Goal: Task Accomplishment & Management: Use online tool/utility

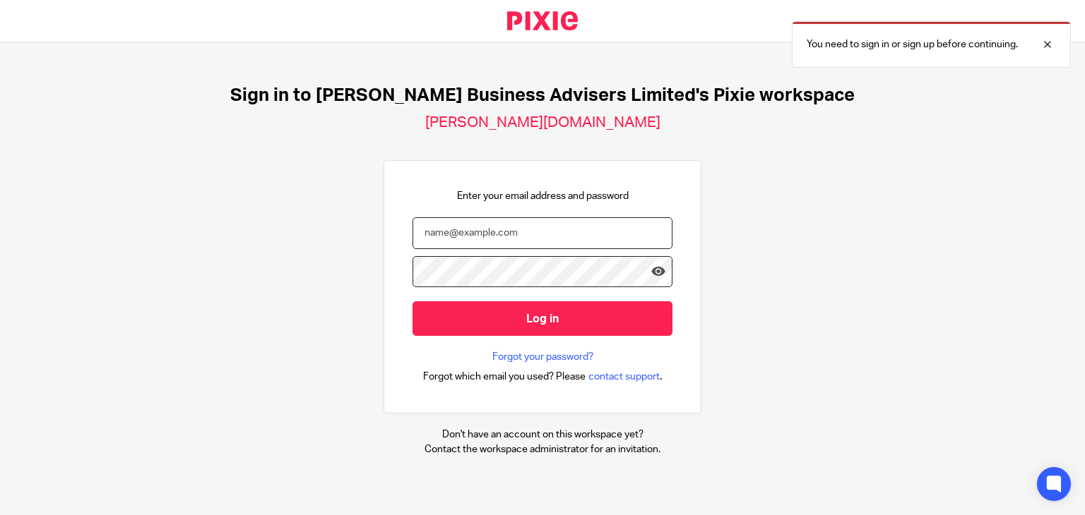
click at [537, 235] on input "email" at bounding box center [542, 233] width 260 height 32
type input "fola@bicknells.net"
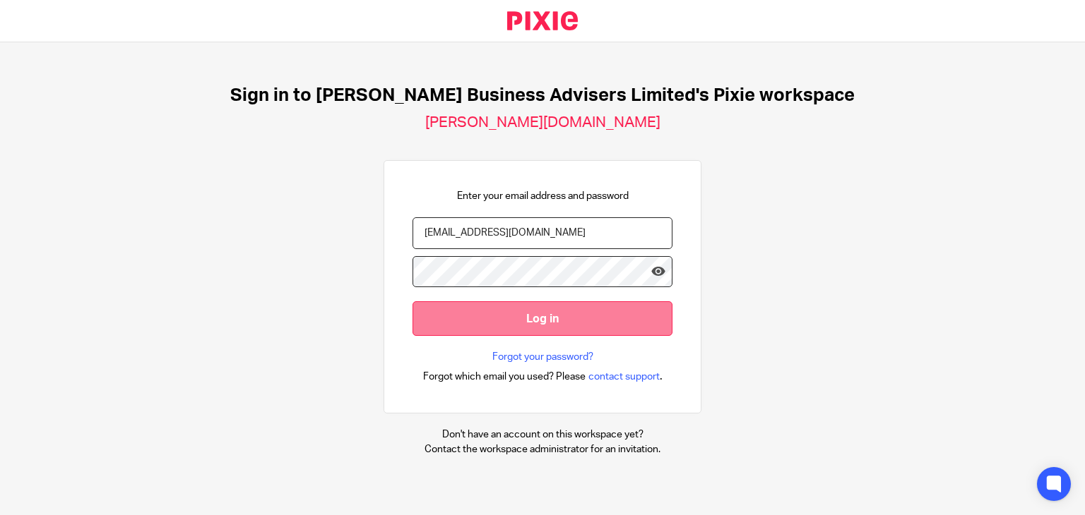
click at [521, 321] on input "Log in" at bounding box center [542, 319] width 260 height 35
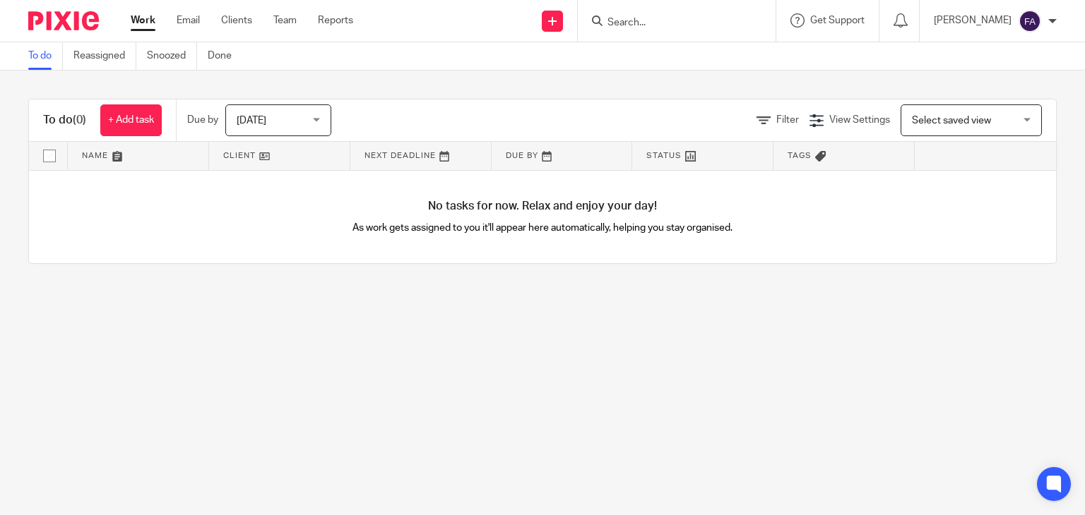
click at [641, 20] on input "Search" at bounding box center [669, 23] width 127 height 13
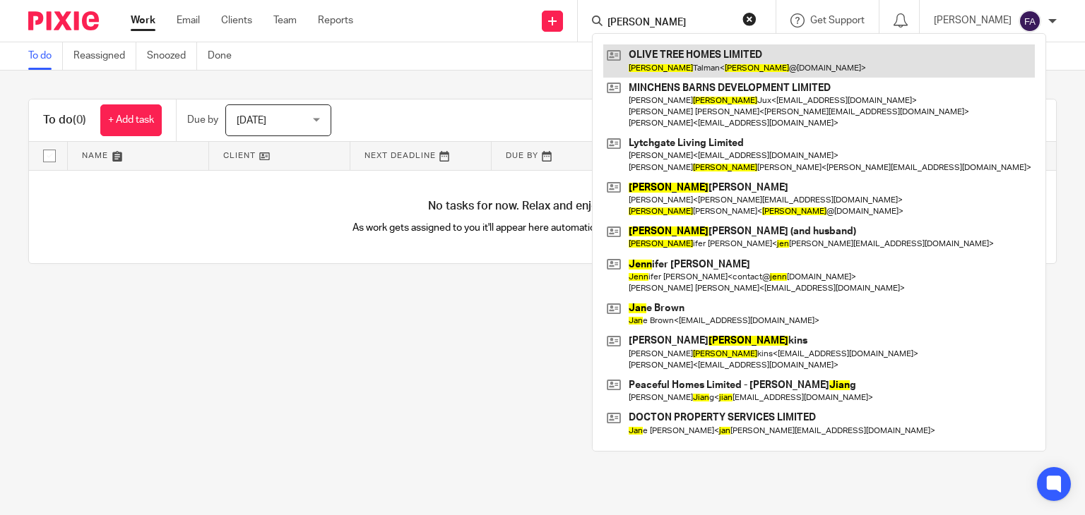
type input "Jean"
click at [691, 62] on link at bounding box center [818, 60] width 431 height 32
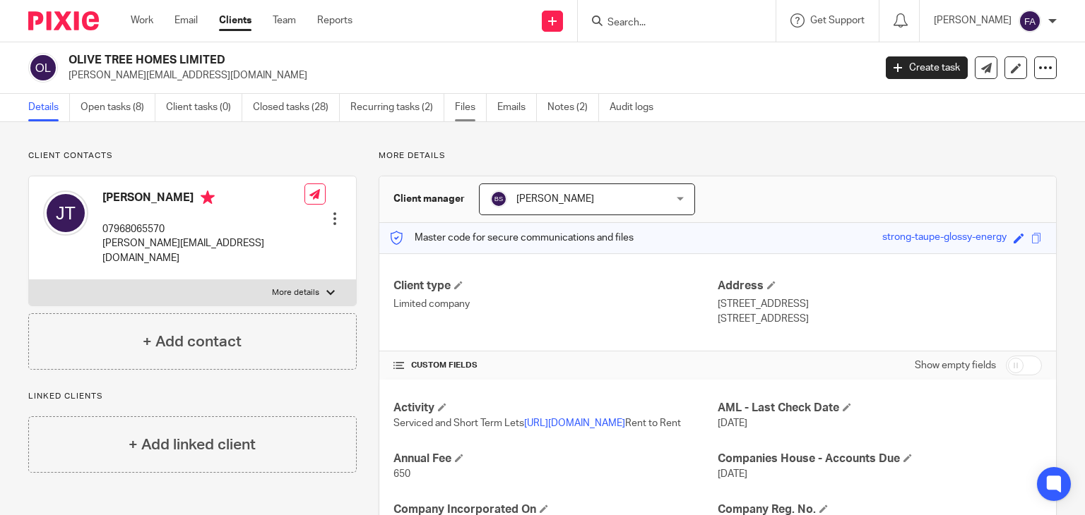
click at [461, 109] on link "Files" at bounding box center [471, 108] width 32 height 28
click at [469, 108] on link "Files" at bounding box center [471, 108] width 32 height 28
click at [475, 106] on link "Files" at bounding box center [471, 108] width 32 height 28
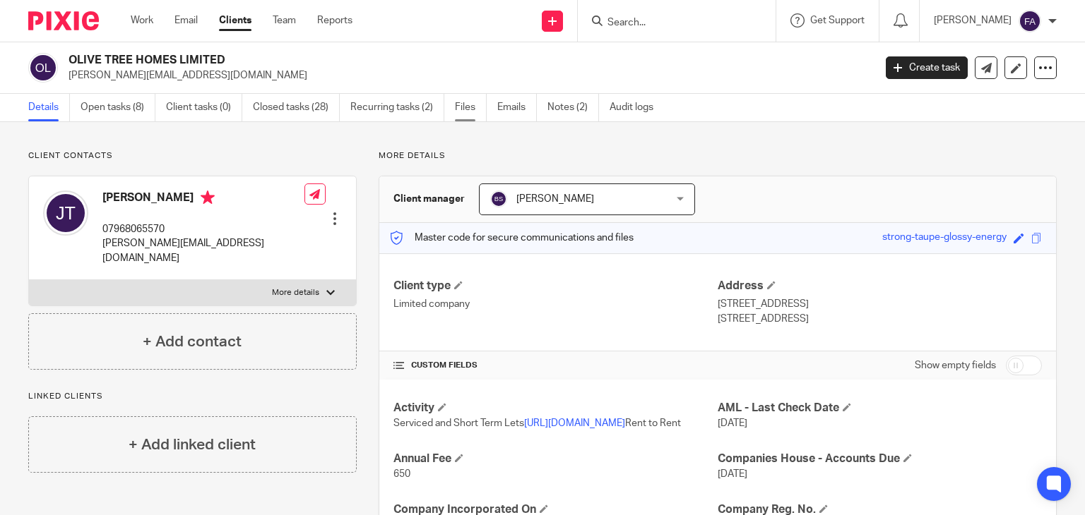
click at [466, 107] on link "Files" at bounding box center [471, 108] width 32 height 28
click at [660, 28] on input "Search" at bounding box center [669, 23] width 127 height 13
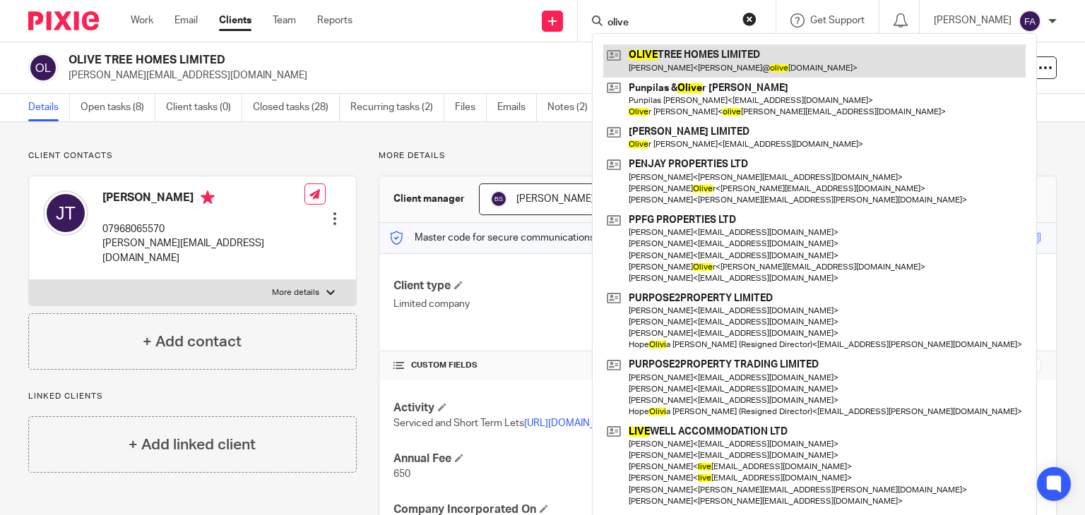
type input "olive"
click at [723, 66] on link at bounding box center [814, 60] width 422 height 32
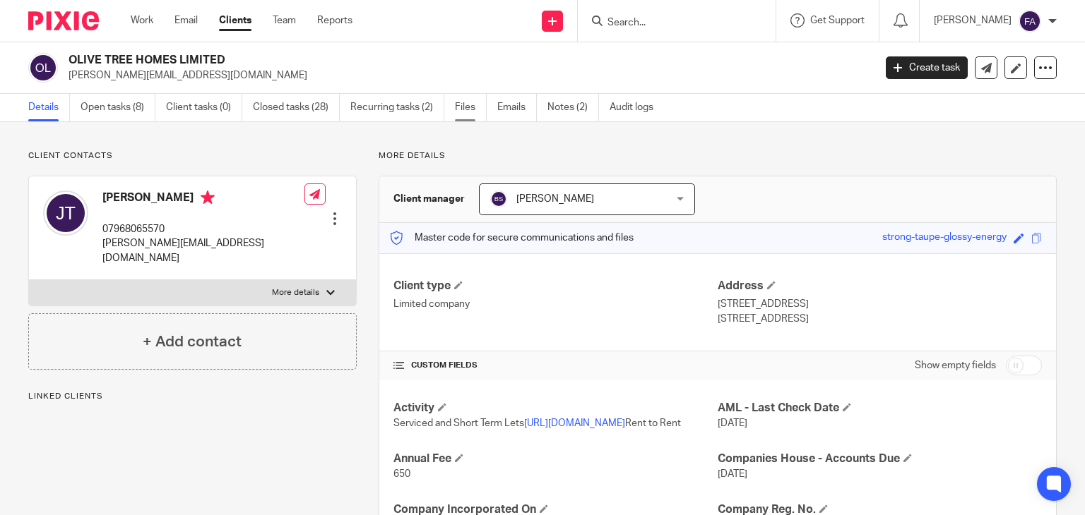
click at [474, 103] on link "Files" at bounding box center [471, 108] width 32 height 28
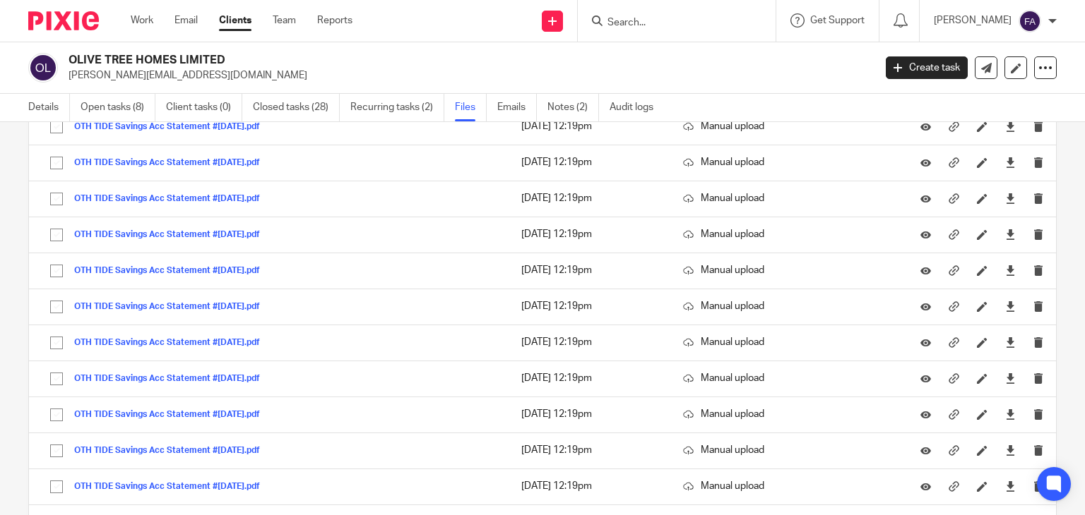
scroll to position [141, 0]
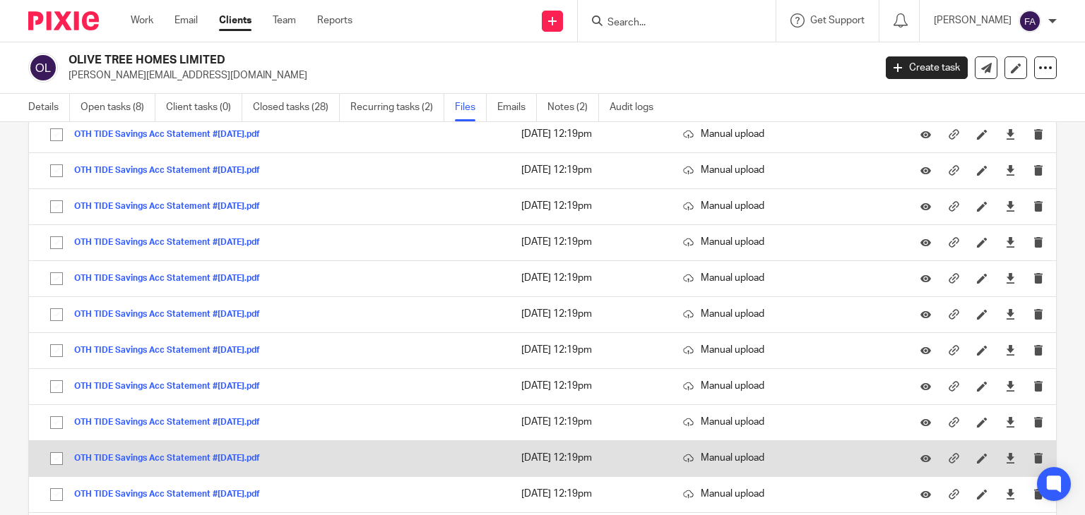
click at [196, 456] on button "OTH TIDE Savings Acc Statement #[DATE].pdf" at bounding box center [172, 459] width 196 height 10
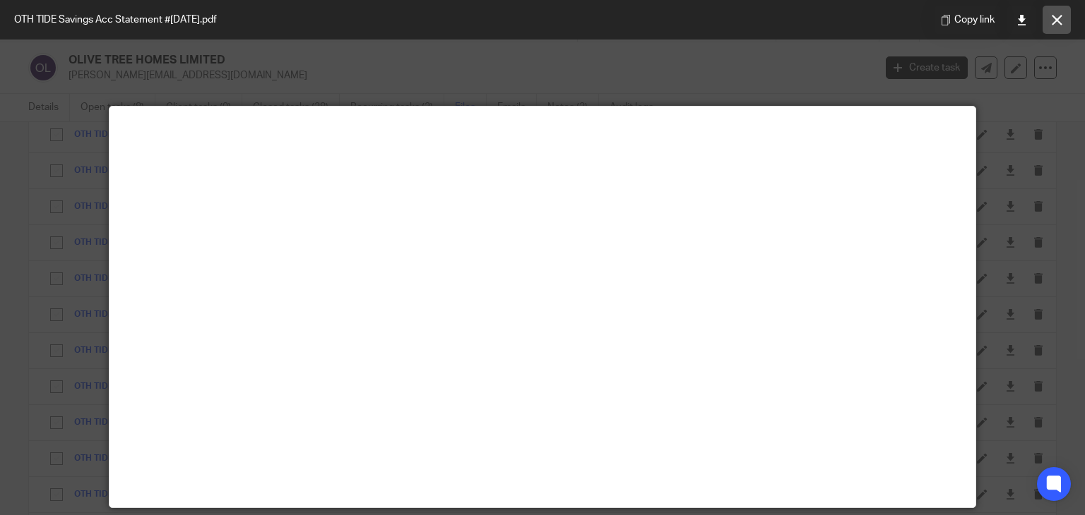
click at [1051, 28] on button at bounding box center [1056, 20] width 28 height 28
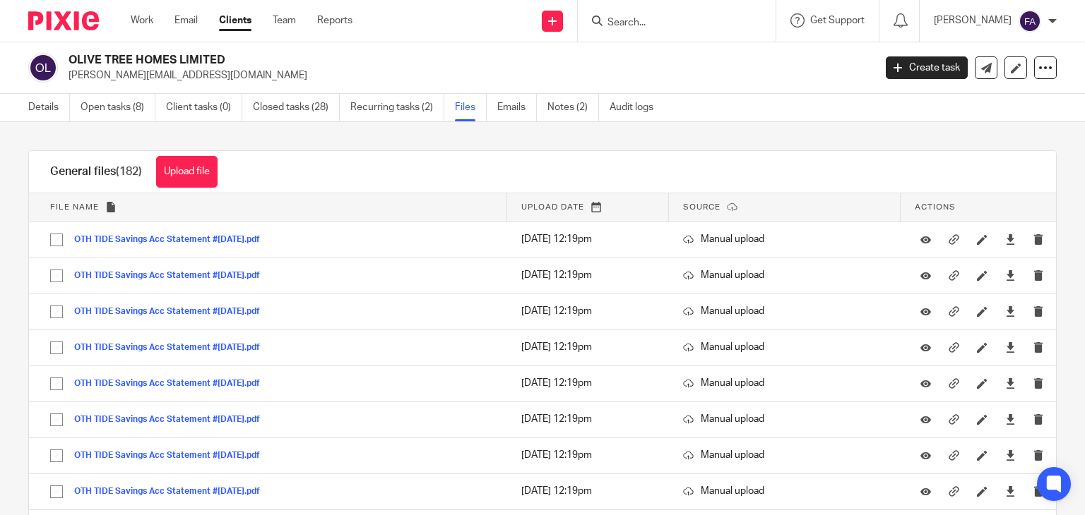
click at [549, 204] on span "Upload date" at bounding box center [552, 207] width 63 height 8
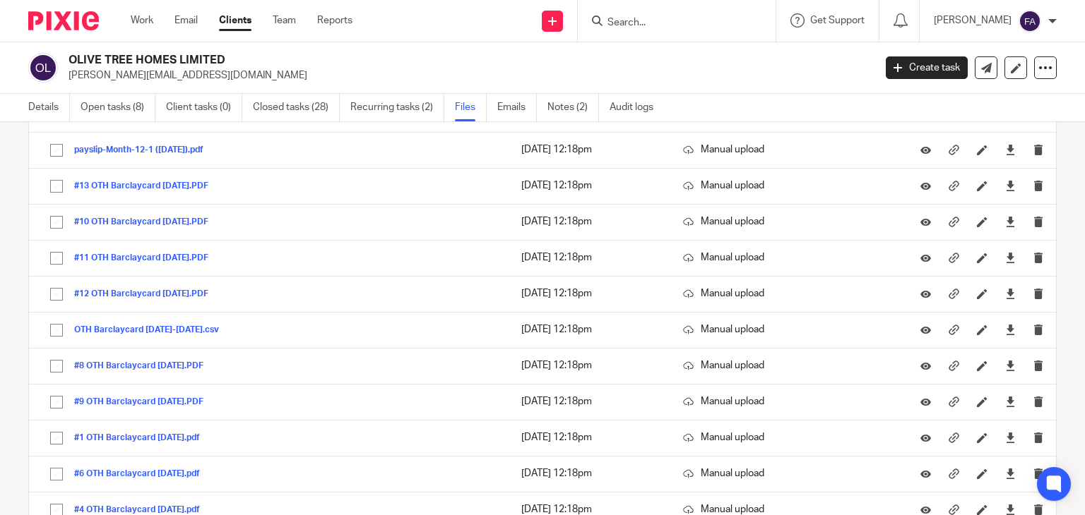
scroll to position [1836, 0]
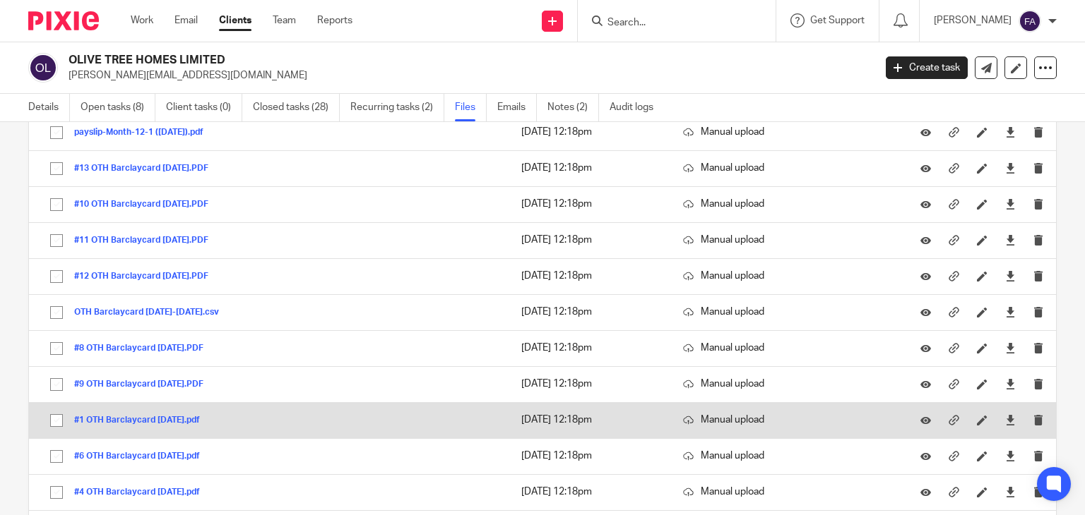
click at [220, 412] on td "#1 OTH Barclaycard 8Feb24.pdf #1 OTH Barclaycard 8Feb24 Save" at bounding box center [268, 420] width 478 height 36
click at [181, 416] on button "#1 OTH Barclaycard [DATE].pdf" at bounding box center [142, 421] width 136 height 10
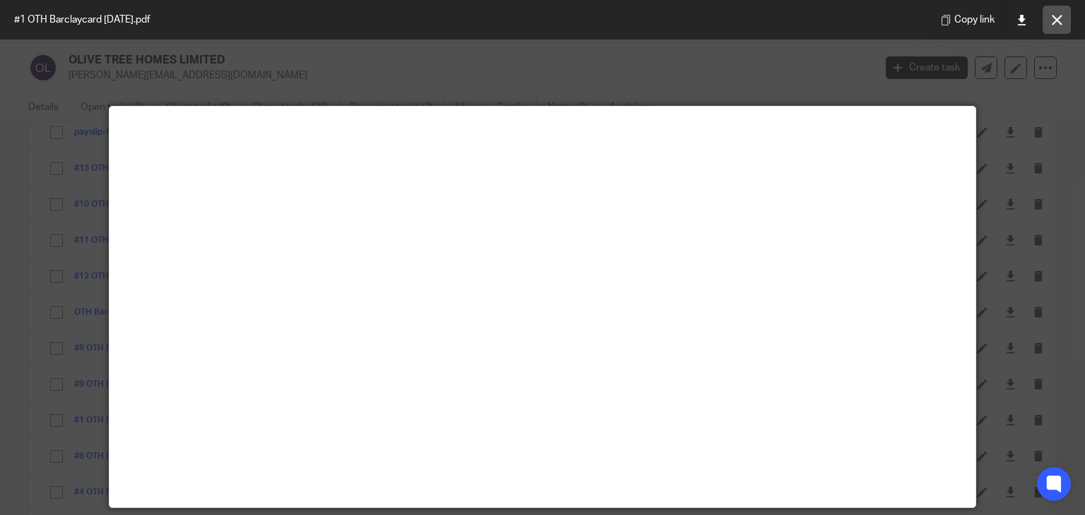
click at [1059, 22] on icon at bounding box center [1056, 20] width 11 height 11
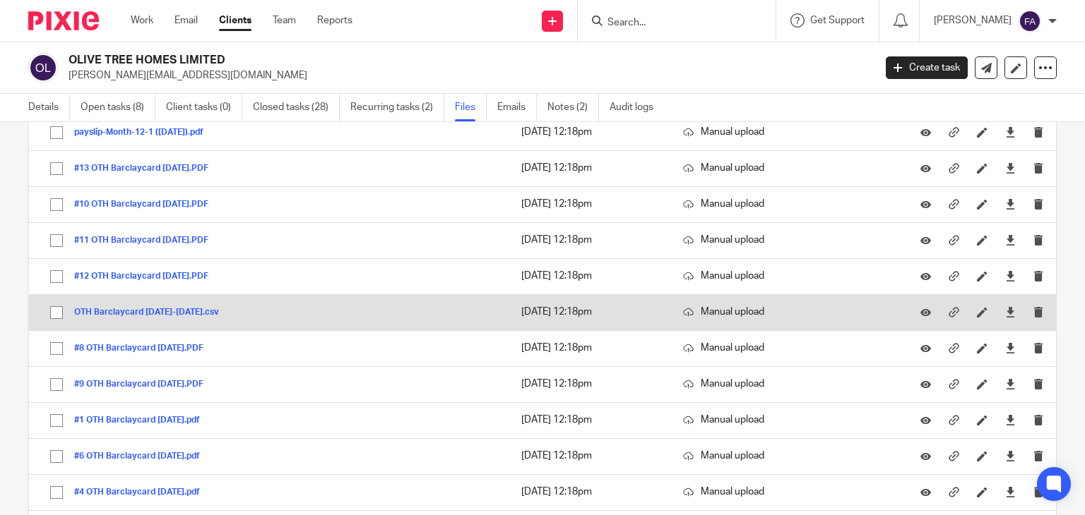
click at [186, 308] on button "OTH Barclaycard [DATE]-[DATE].csv" at bounding box center [151, 313] width 155 height 10
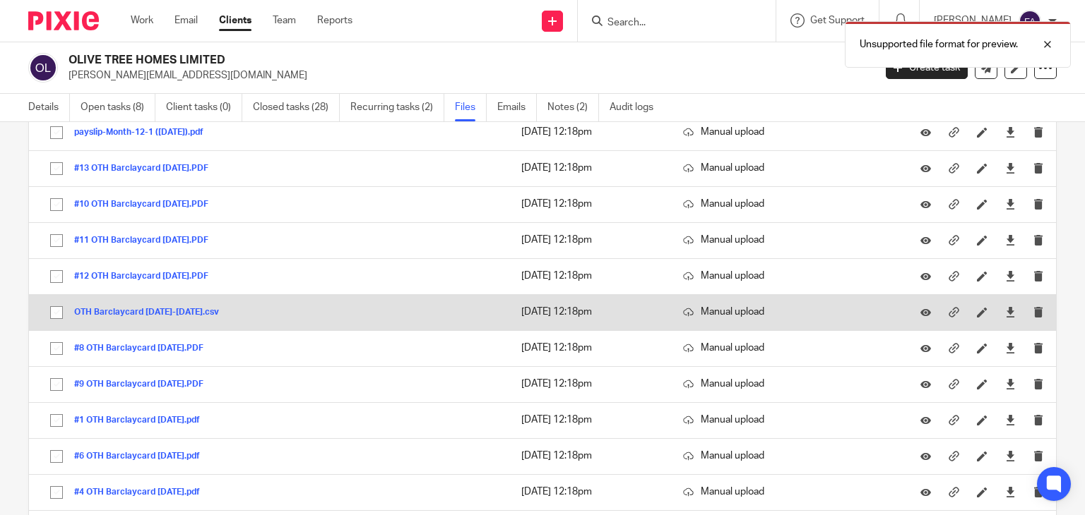
click at [186, 308] on button "OTH Barclaycard [DATE]-[DATE].csv" at bounding box center [151, 313] width 155 height 10
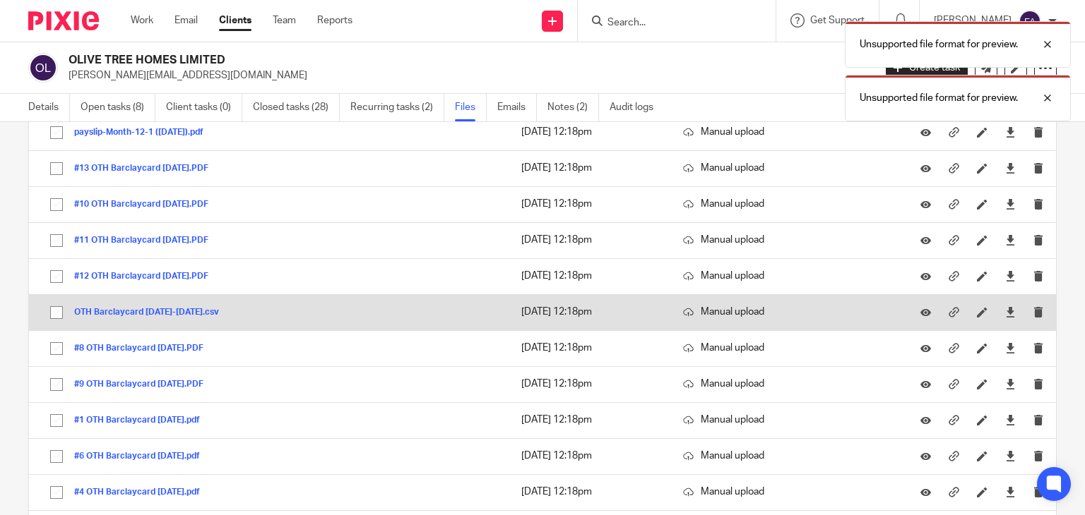
click at [199, 308] on button "OTH Barclaycard [DATE]-[DATE].csv" at bounding box center [151, 313] width 155 height 10
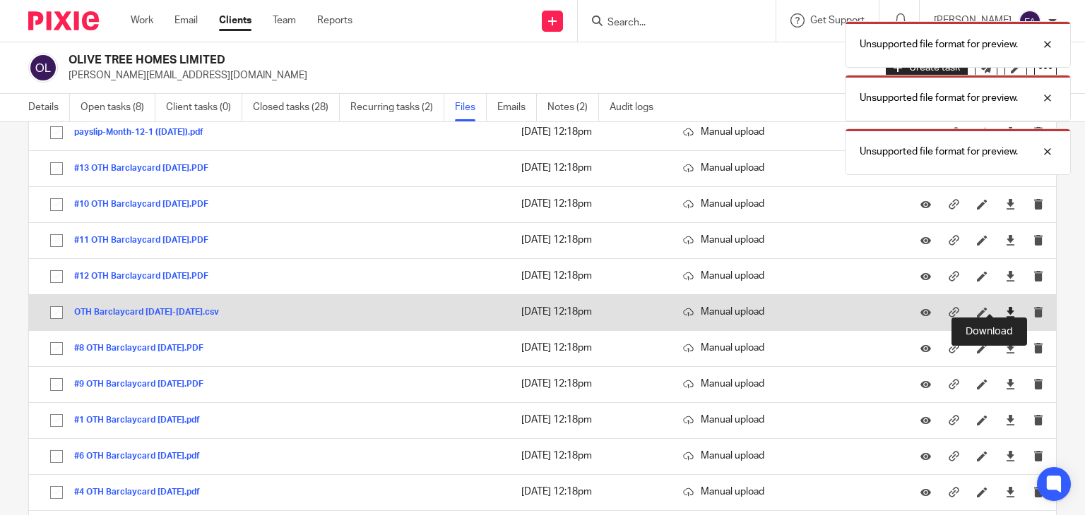
click at [1005, 307] on icon at bounding box center [1010, 312] width 11 height 11
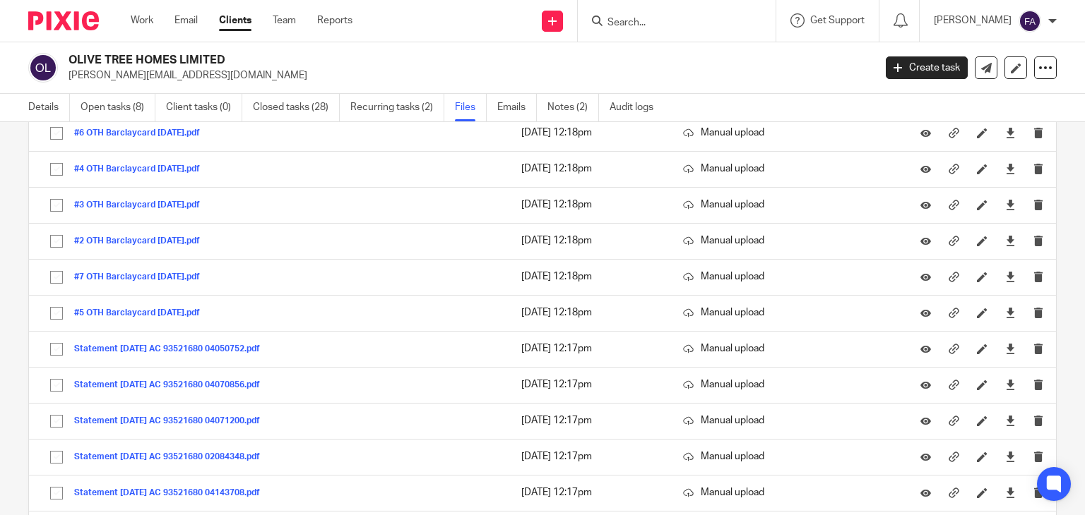
scroll to position [2194, 0]
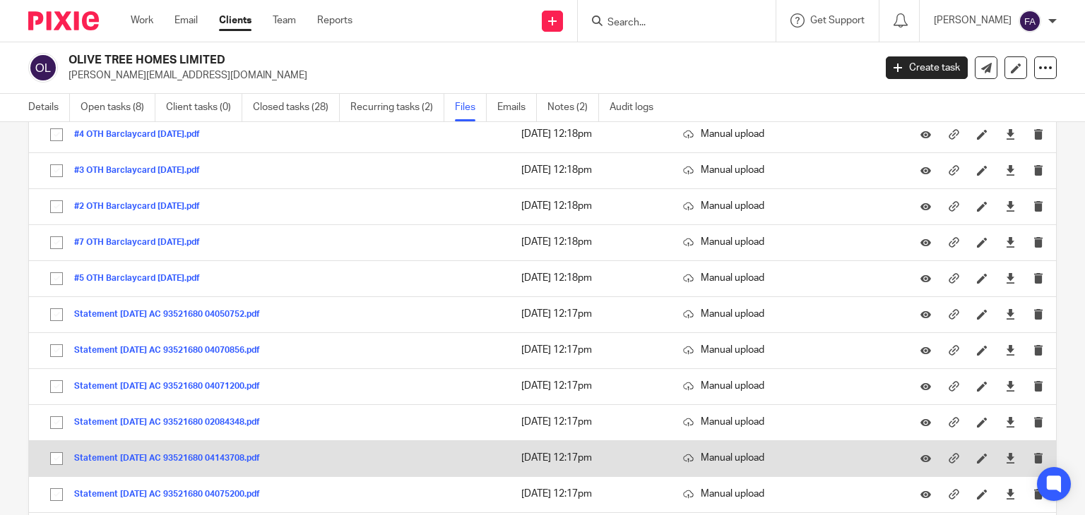
click at [209, 454] on button "Statement [DATE] AC 93521680 04143708.pdf" at bounding box center [172, 459] width 196 height 10
